Goal: Information Seeking & Learning: Learn about a topic

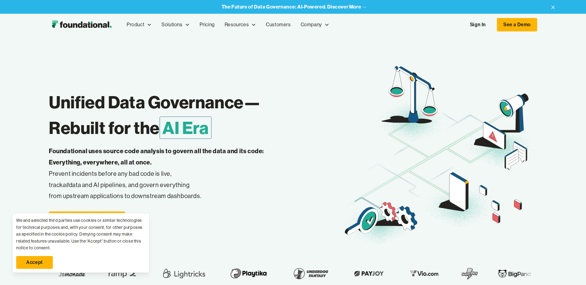
click at [488, 32] on nav "Product Product Pull Requests Analyze and validate code changes in every reposi…" at bounding box center [329, 25] width 415 height 20
click at [484, 27] on link "Sign In" at bounding box center [478, 24] width 28 height 13
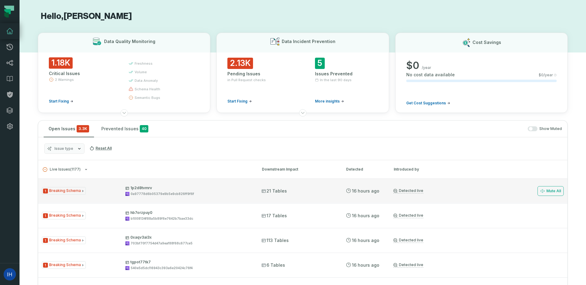
click at [99, 193] on div "1 Breaking Schema 1p2d8tvmrv 0a97778d6b05379e9b5e9cb826ff9f6f" at bounding box center [146, 190] width 209 height 11
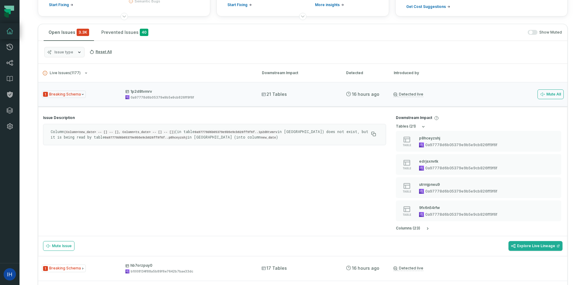
scroll to position [98, 0]
click at [261, 135] on code "new_date" at bounding box center [268, 136] width 15 height 4
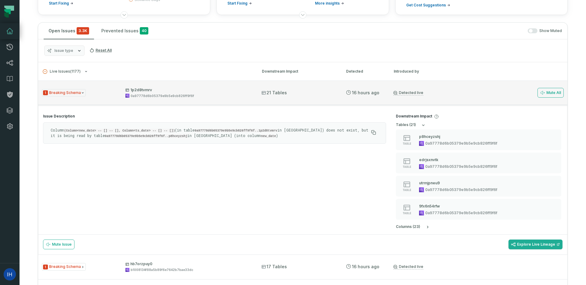
click at [82, 93] on icon "Issue Type" at bounding box center [83, 92] width 2 height 1
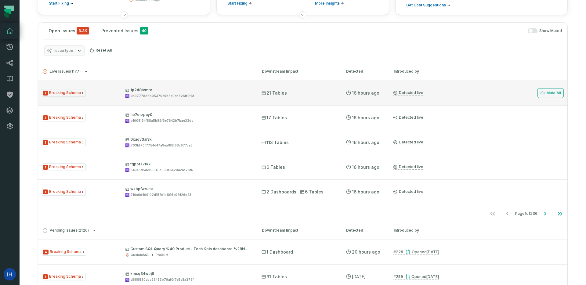
click at [82, 93] on icon "Issue Type" at bounding box center [82, 93] width 1 height 2
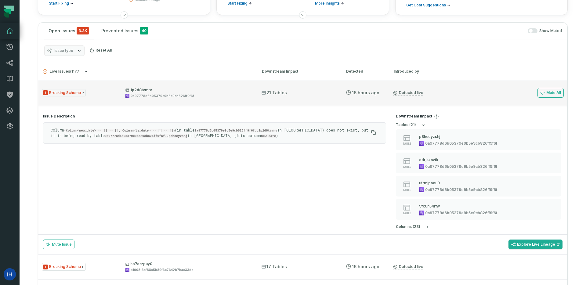
click at [82, 93] on icon "Issue Type" at bounding box center [83, 92] width 2 height 1
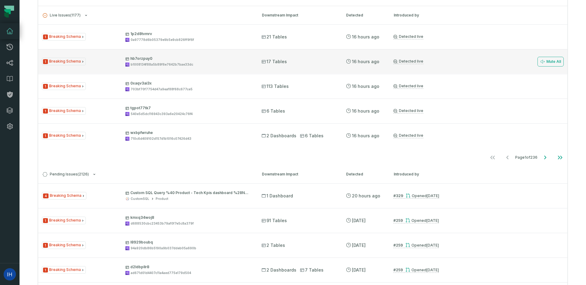
scroll to position [155, 0]
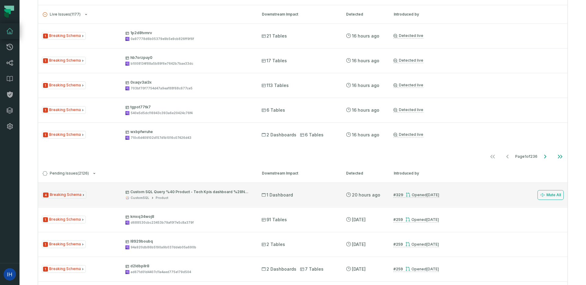
click at [239, 190] on p "Custom SQL Query %40 Product - Tech Kpis dashboard %28New 2025%29 %28d25da546%29" at bounding box center [187, 191] width 125 height 5
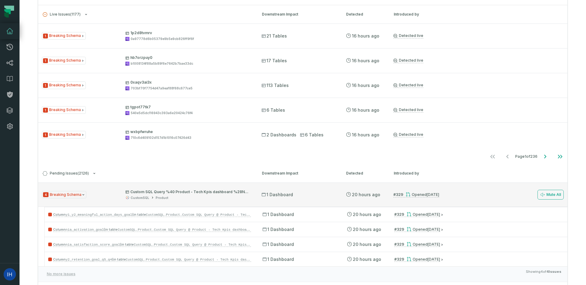
click at [239, 190] on p "Custom SQL Query %40 Product - Tech Kpis dashboard %28New 2025%29 %28d25da546%29" at bounding box center [187, 191] width 125 height 5
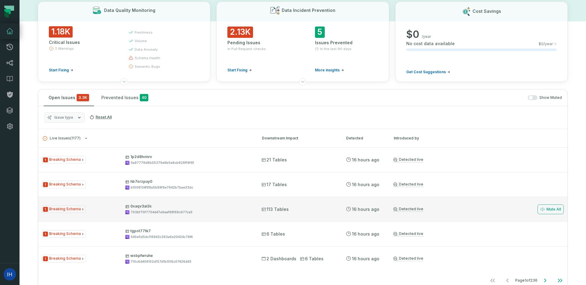
scroll to position [42, 0]
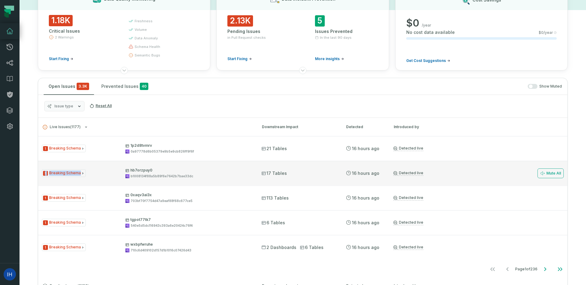
click at [74, 177] on div "1 Breaking Schema hb7orzpuy0 b1008134f88a5b89f6e7642b7bae33dc" at bounding box center [146, 173] width 209 height 11
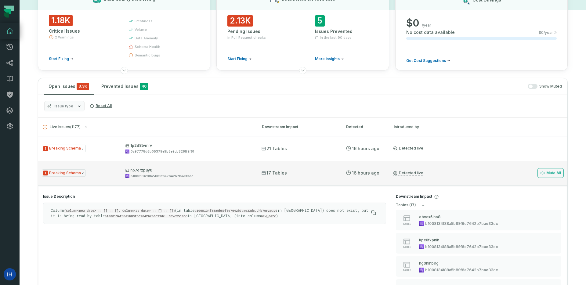
click at [75, 177] on div "1 Breaking Schema hb7orzpuy0 b1008134f88a5b89f6e7642b7bae33dc" at bounding box center [146, 173] width 209 height 11
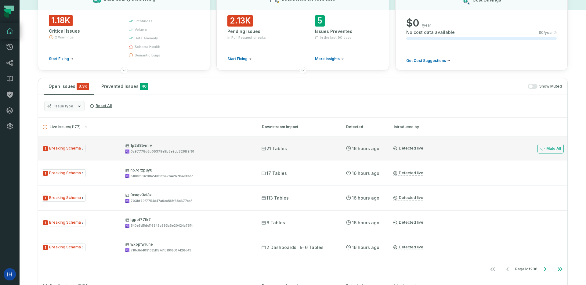
click at [73, 146] on span "1 Breaking Schema" at bounding box center [64, 149] width 44 height 8
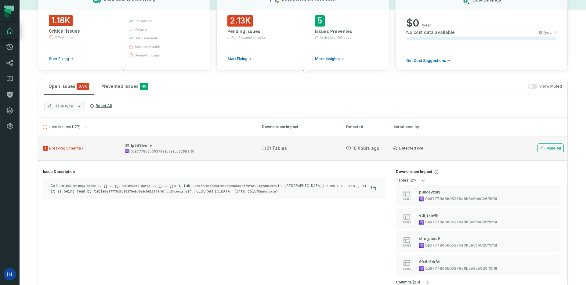
click at [276, 147] on span "21 Tables" at bounding box center [273, 148] width 25 height 6
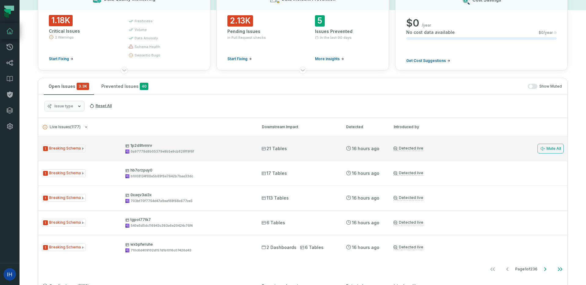
click at [191, 155] on div "1 Breaking Schema 1p2d8tvmrv 0a97778d6b05379e9b5e9cb826ff9f6f 21 Tables 8/31/20…" at bounding box center [302, 148] width 529 height 24
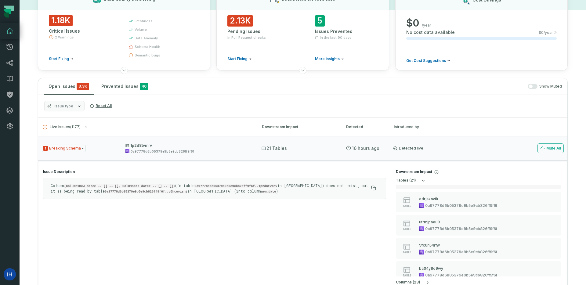
scroll to position [22, 0]
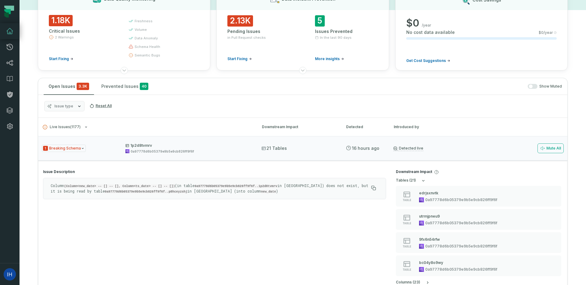
click at [448, 176] on section "Downstream Impact table s ( 21 ) table p8hceyzshj 0a97778d6b05379e9b5e9cb826ff9…" at bounding box center [479, 226] width 176 height 125
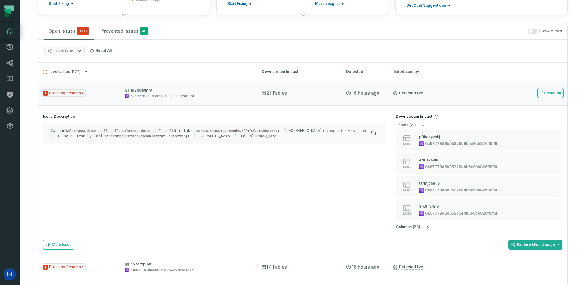
scroll to position [121, 0]
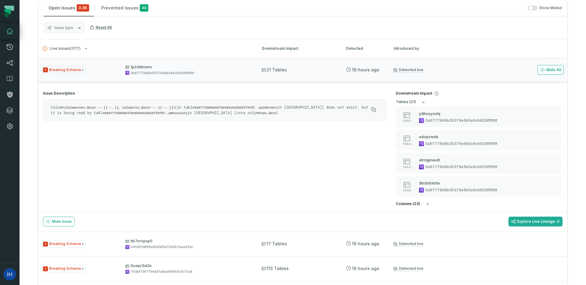
click at [419, 204] on h5 "column s ( 23 )" at bounding box center [408, 204] width 24 height 5
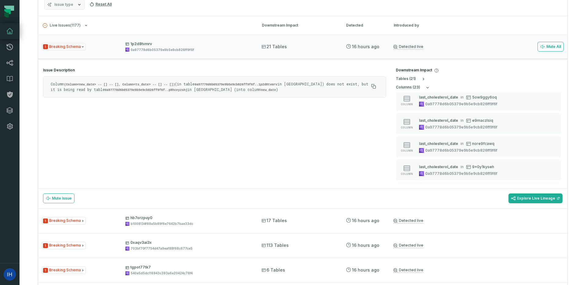
scroll to position [134, 0]
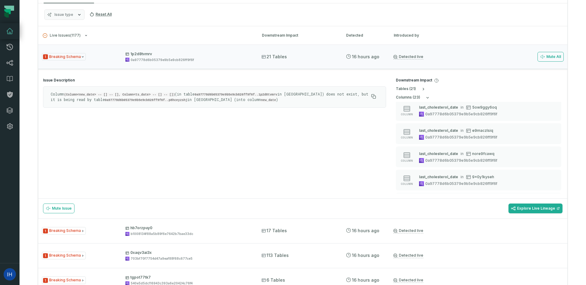
click at [146, 88] on div "Column (Column<new_date> -- [] -- [], Column<ts_date> -- [] -- []) (in table 0a…" at bounding box center [214, 96] width 343 height 21
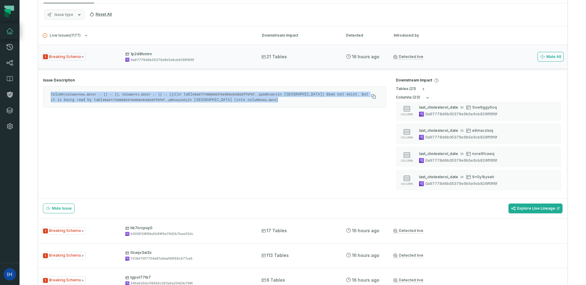
drag, startPoint x: 49, startPoint y: 92, endPoint x: 255, endPoint y: 101, distance: 206.1
click at [255, 101] on div "Column (Column<new_date> -- [] -- [], Column<ts_date> -- [] -- []) (in table 0a…" at bounding box center [214, 96] width 343 height 21
copy p "Column (Column<new_date> -- [] -- [], Column<ts_date> -- [] -- []) (in table 0a…"
click at [215, 95] on code "0a97778d6b05379e9b5e9cb826ff9f6f..1p2d8tvmrv" at bounding box center [235, 95] width 83 height 4
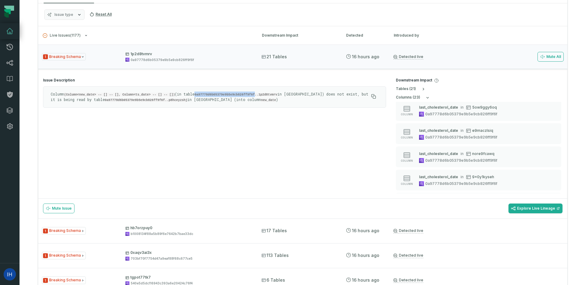
click at [215, 95] on code "0a97778d6b05379e9b5e9cb826ff9f6f..1p2d8tvmrv" at bounding box center [235, 95] width 83 height 4
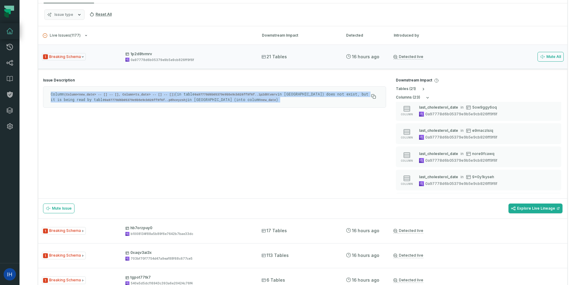
click at [215, 95] on code "0a97778d6b05379e9b5e9cb826ff9f6f..1p2d8tvmrv" at bounding box center [235, 95] width 83 height 4
click at [225, 95] on code "0a97778d6b05379e9b5e9cb826ff9f6f..1p2d8tvmrv" at bounding box center [235, 95] width 83 height 4
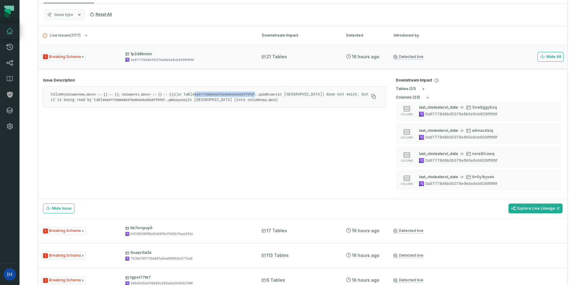
click at [225, 95] on code "0a97778d6b05379e9b5e9cb826ff9f6f..1p2d8tvmrv" at bounding box center [235, 95] width 83 height 4
click at [108, 100] on code "0a97778d6b05379e9b5e9cb826ff9f6f..p8hceyzshj" at bounding box center [146, 100] width 83 height 4
copy code "0a97778d6b05379e9b5e9cb826ff9f6f"
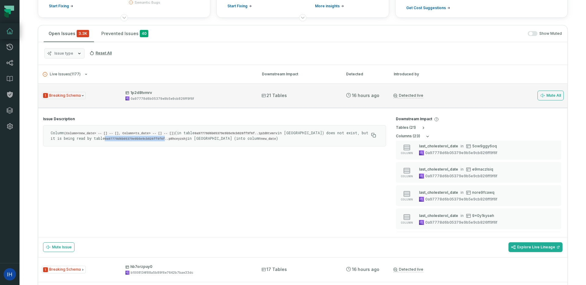
scroll to position [72, 0]
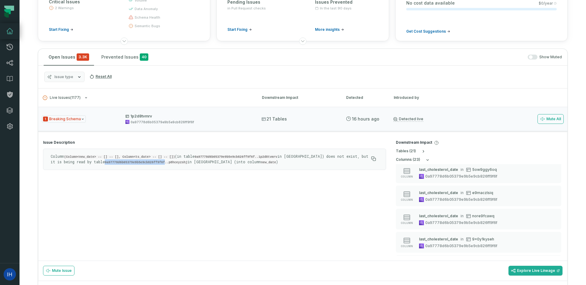
click at [78, 76] on icon "button" at bounding box center [79, 76] width 5 height 5
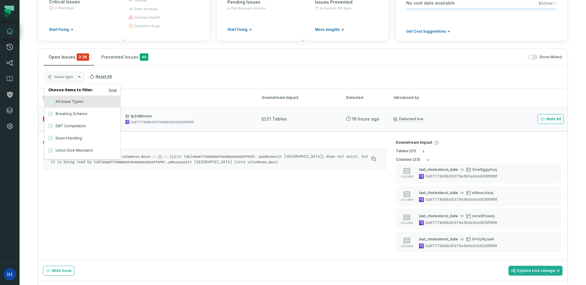
click at [49, 128] on label "DBT Compilation" at bounding box center [83, 126] width 76 height 12
click at [49, 128] on button "DBT Compilation" at bounding box center [50, 126] width 5 height 5
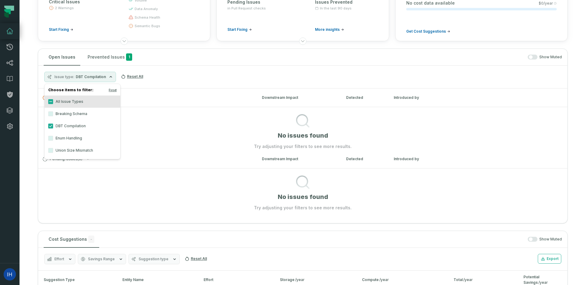
click at [49, 128] on label "DBT Compilation" at bounding box center [83, 126] width 76 height 12
click at [49, 128] on button "DBT Compilation" at bounding box center [50, 126] width 5 height 5
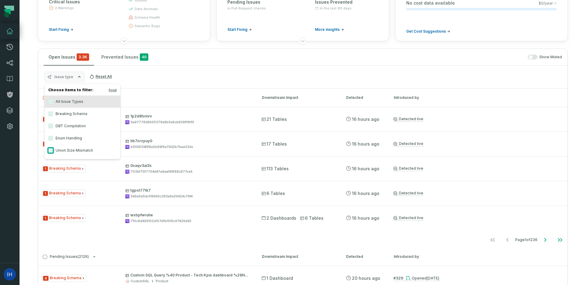
click at [48, 150] on button "Union Size Mismatch" at bounding box center [50, 150] width 5 height 5
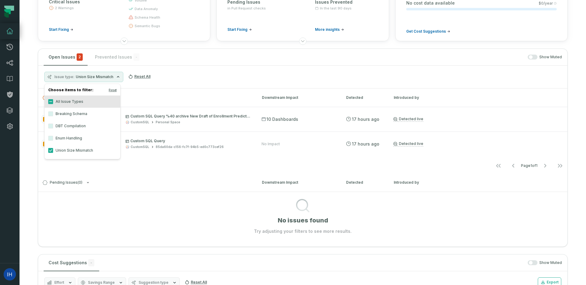
click at [48, 149] on label "Union Size Mismatch" at bounding box center [83, 150] width 76 height 12
click at [48, 149] on button "Union Size Mismatch" at bounding box center [50, 150] width 5 height 5
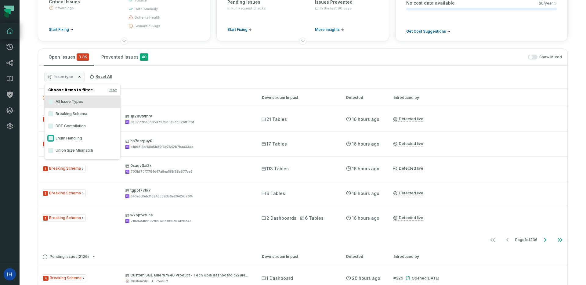
click at [50, 139] on button "Enum Handling" at bounding box center [50, 138] width 5 height 5
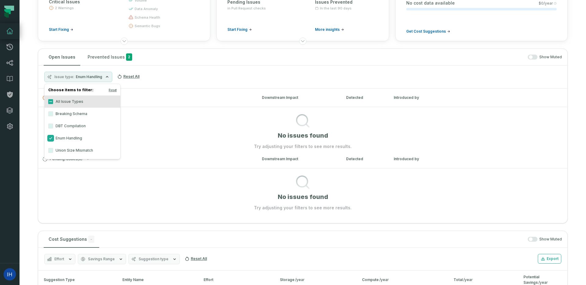
click at [50, 139] on button "Enum Handling" at bounding box center [50, 138] width 5 height 5
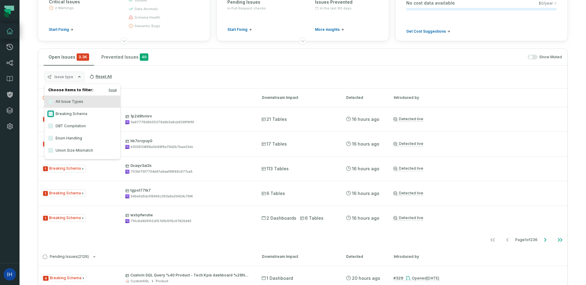
click at [50, 115] on button "Breaking Schema" at bounding box center [50, 113] width 5 height 5
click at [52, 113] on button "Breaking Schema" at bounding box center [50, 113] width 5 height 5
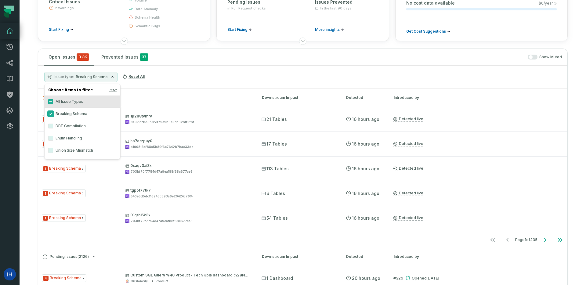
click at [52, 113] on button "Breaking Schema" at bounding box center [50, 113] width 5 height 5
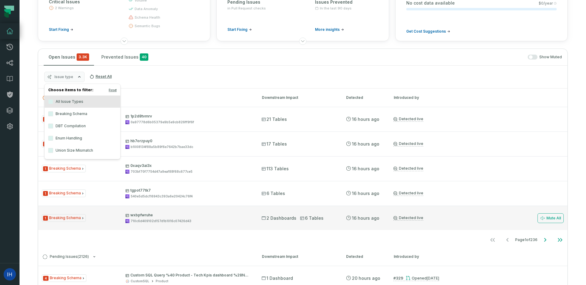
click at [107, 216] on div "1 Breaking Schema wxbpfwruhe 710c6d409102d157d1b1016c07426d43" at bounding box center [146, 218] width 209 height 11
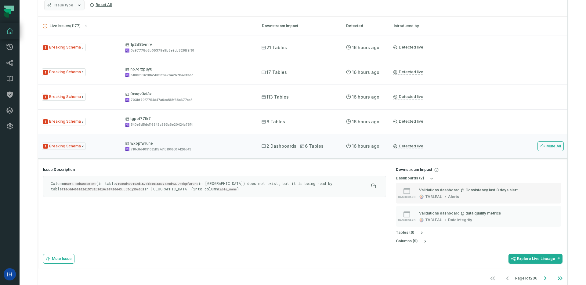
scroll to position [147, 0]
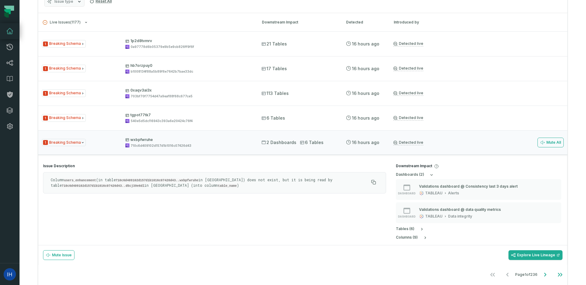
click at [152, 185] on p "Column users_enhancement (in table 710c6d409102d157d1b1016c07426d43..wxbpfwruhe…" at bounding box center [210, 182] width 318 height 11
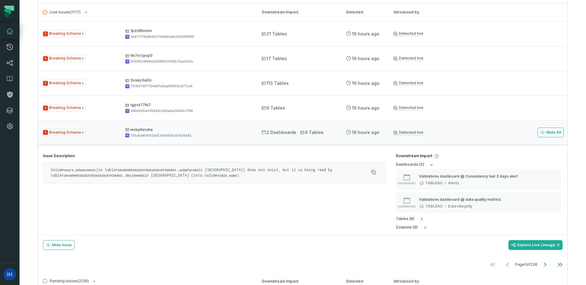
scroll to position [165, 0]
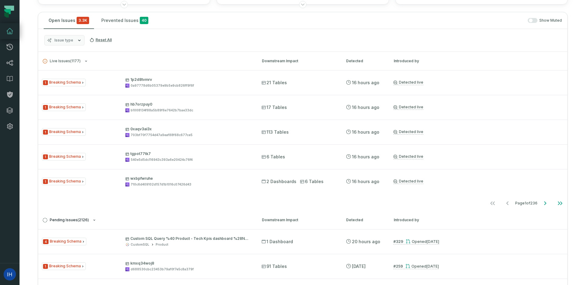
scroll to position [109, 0]
drag, startPoint x: 347, startPoint y: 217, endPoint x: 412, endPoint y: 49, distance: 179.6
click at [408, 52] on div "Live Issues ( 1177 ) Downstream Impact Detected Introduced by 1 Breaking Schema…" at bounding box center [302, 272] width 529 height 441
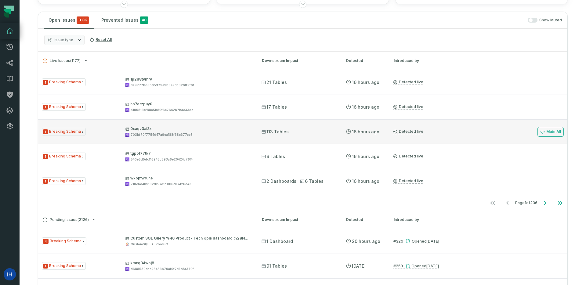
click at [172, 127] on p "0xaqv3ai3x" at bounding box center [187, 128] width 125 height 5
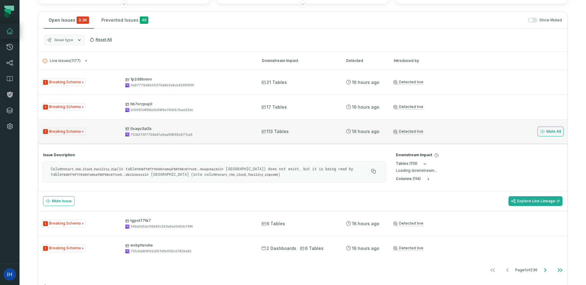
click at [279, 134] on span "113 Tables" at bounding box center [274, 131] width 27 height 6
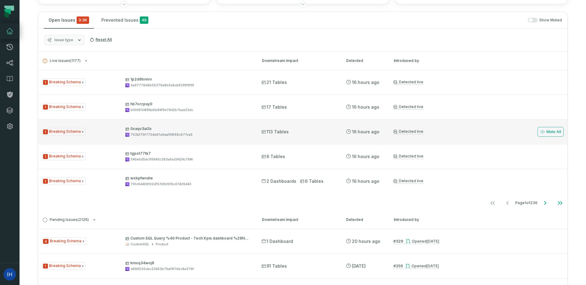
click at [270, 135] on div "1 Breaking Schema 0xaqv3ai3x 703bf70f7754d47a9eaf88f68c677ce5 113 Tables 8/31/2…" at bounding box center [302, 131] width 529 height 24
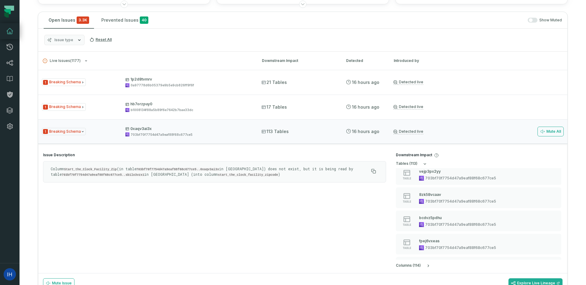
scroll to position [2503, 0]
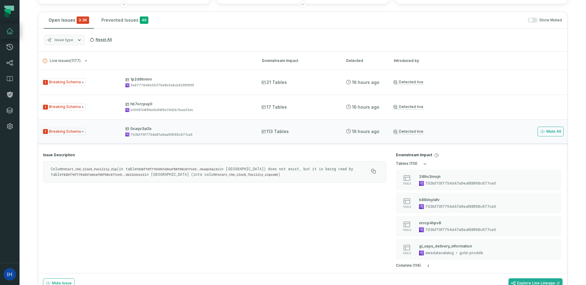
click at [113, 161] on div "Column Start_the_Clock_Facility_Zip (in table 703bf70f7754d47a9eaf88f68c677ce5.…" at bounding box center [214, 171] width 343 height 21
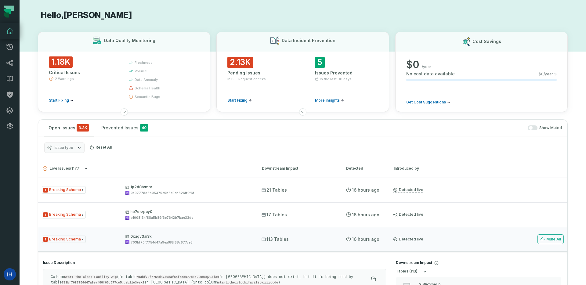
scroll to position [0, 0]
click at [111, 131] on button "Prevented Issues 40" at bounding box center [124, 129] width 57 height 16
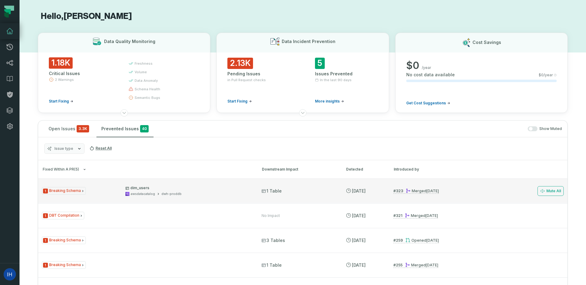
click at [88, 192] on div "1 Breaking Schema dim_users awsdatacatalog dwh-proddb" at bounding box center [146, 190] width 209 height 11
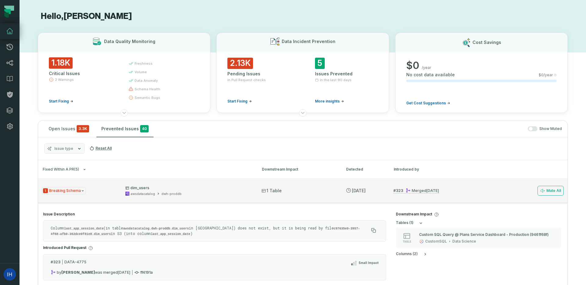
click at [88, 192] on div "1 Breaking Schema dim_users awsdatacatalog dwh-proddb" at bounding box center [146, 190] width 209 height 11
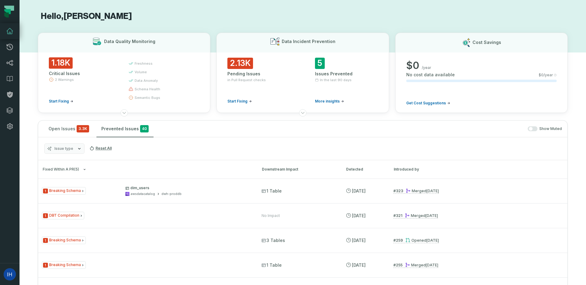
click at [73, 148] on button "Issue type" at bounding box center [64, 148] width 40 height 10
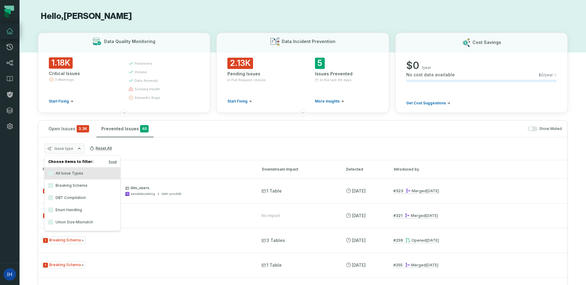
click at [73, 148] on button "Issue type" at bounding box center [64, 148] width 40 height 10
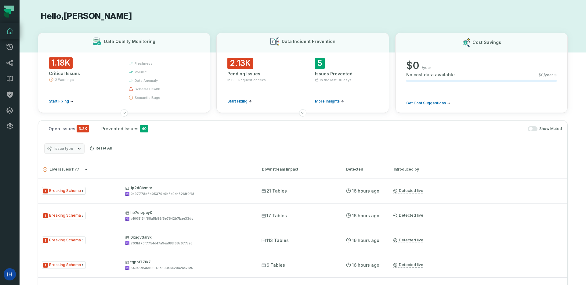
click at [73, 131] on button "Open Issues 3.3K" at bounding box center [69, 129] width 50 height 16
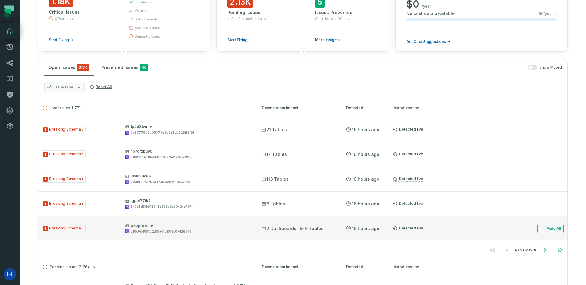
scroll to position [63, 0]
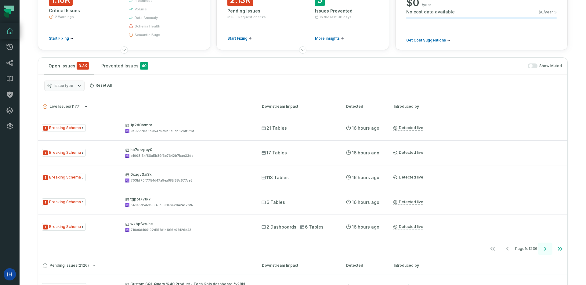
click at [544, 248] on icon "Go to next page" at bounding box center [544, 248] width 7 height 7
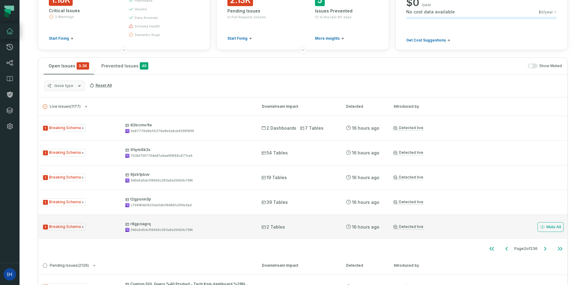
click at [288, 219] on div "1 Breaking Schema r8gpciagrq 540e5d5dc116943c393a6e20424c76f4 2 Tables 8/31/202…" at bounding box center [302, 226] width 529 height 24
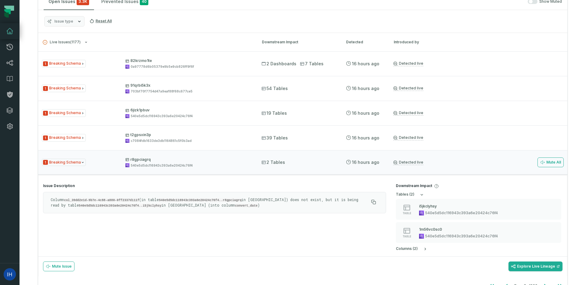
scroll to position [141, 0]
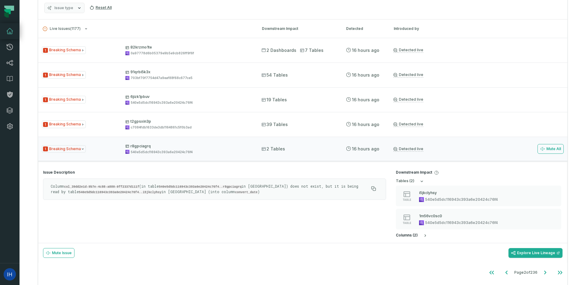
click at [420, 235] on button "column s ( 2 )" at bounding box center [412, 235] width 32 height 5
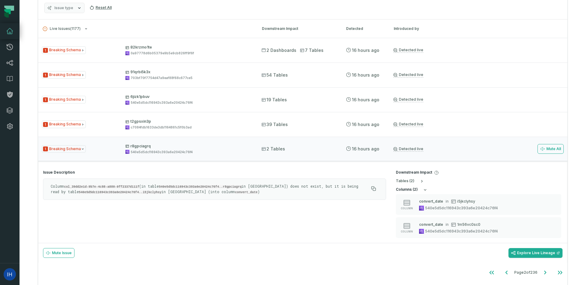
click at [419, 189] on button "column s ( 2 )" at bounding box center [412, 189] width 32 height 5
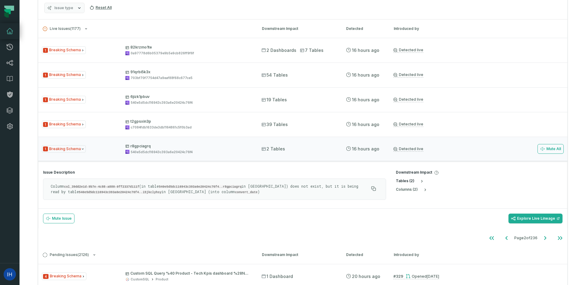
click at [416, 180] on button "table s ( 2 )" at bounding box center [410, 181] width 28 height 5
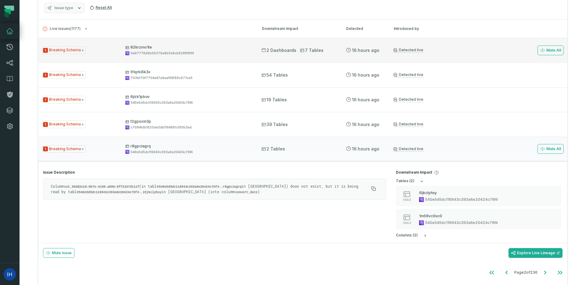
click at [255, 52] on div "1 Breaking Schema 82krzmo1te 0a97778d6b05379e9b5e9cb826ff9f6f 2 Dashboards 7 Ta…" at bounding box center [302, 50] width 529 height 24
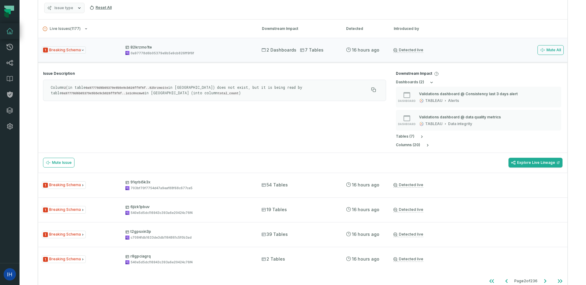
click at [419, 133] on div "dashboard s ( 2 ) dashboard Validations dashboard @ Consistency last 3 days ale…" at bounding box center [479, 114] width 167 height 68
click at [419, 135] on icon "button" at bounding box center [421, 136] width 5 height 5
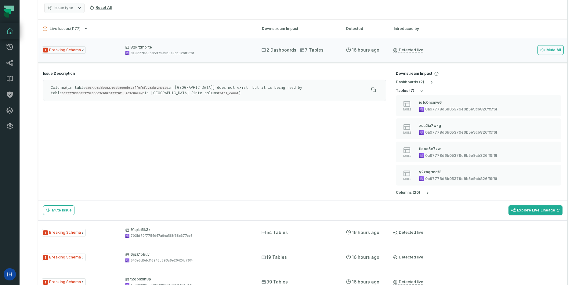
click at [415, 89] on button "table s ( 7 )" at bounding box center [410, 90] width 28 height 5
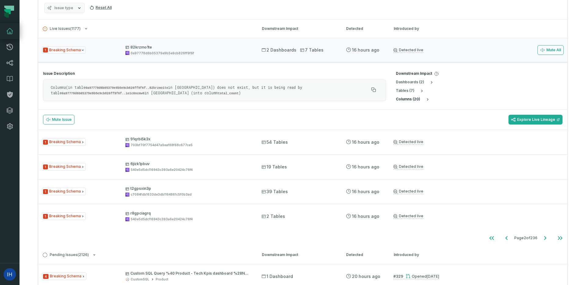
click at [418, 100] on h5 "column s ( 20 )" at bounding box center [408, 99] width 24 height 5
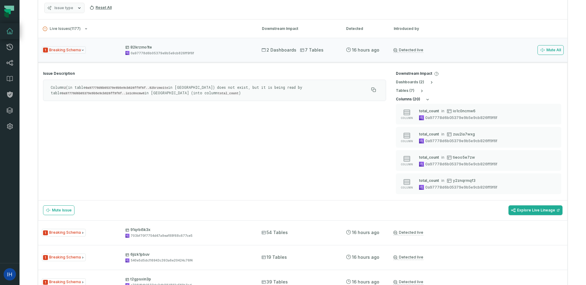
click at [418, 100] on h5 "column s ( 20 )" at bounding box center [408, 99] width 24 height 5
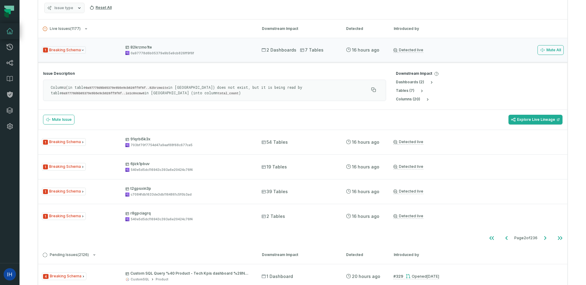
click at [427, 85] on div "dashboard s ( 2 ) table s ( 7 ) column s ( 20 )" at bounding box center [479, 91] width 167 height 22
click at [431, 82] on icon "button" at bounding box center [431, 82] width 5 height 5
